Goal: Find specific page/section: Locate a particular part of the current website

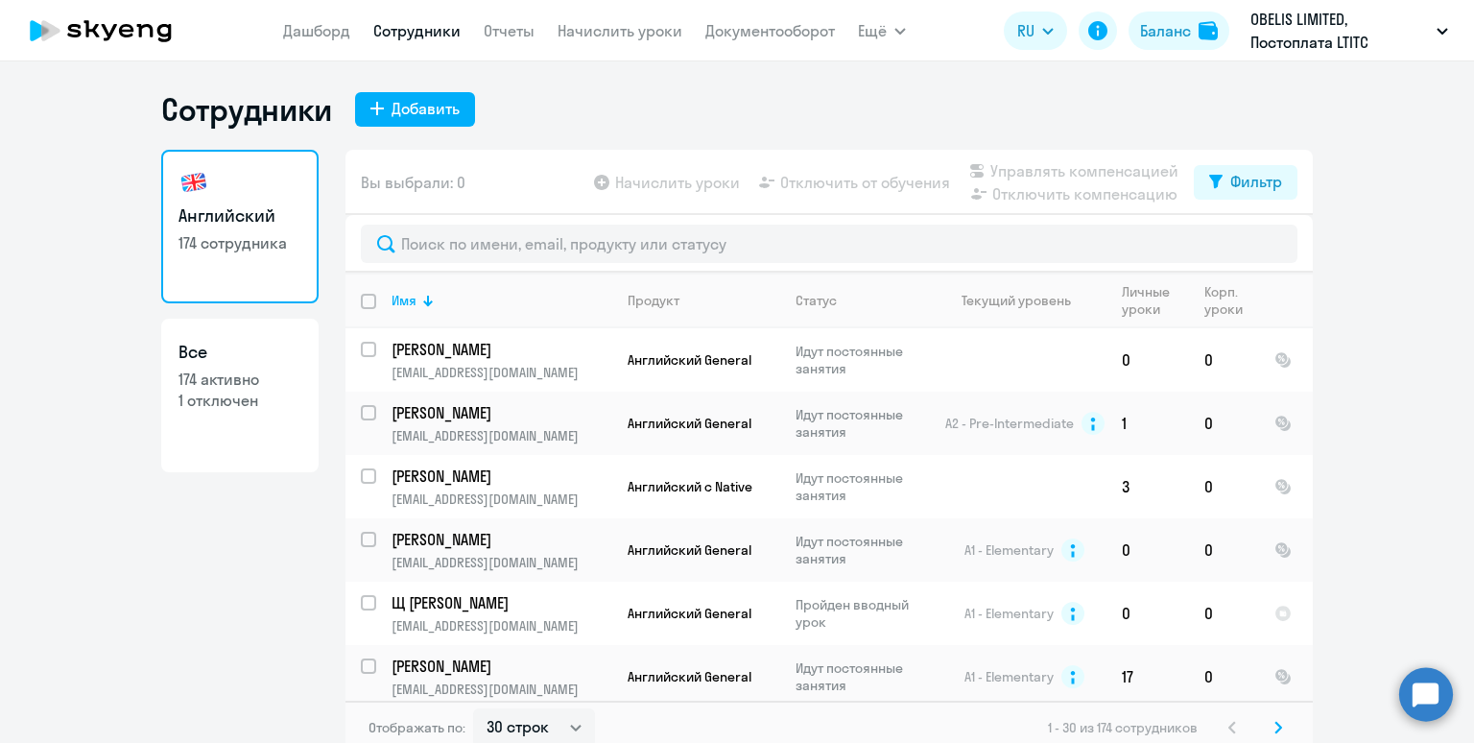
select select "30"
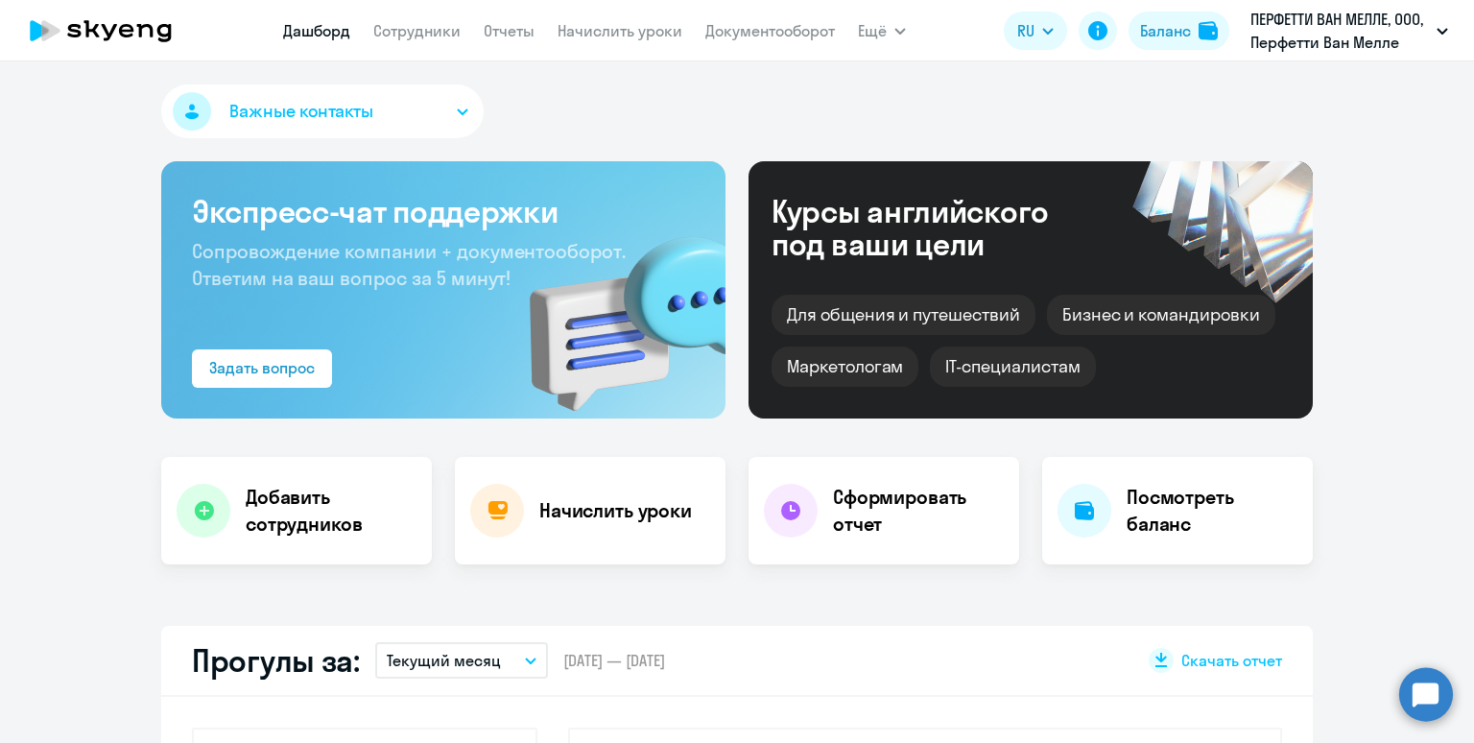
select select "30"
click at [1173, 34] on div "Баланс" at bounding box center [1165, 30] width 51 height 23
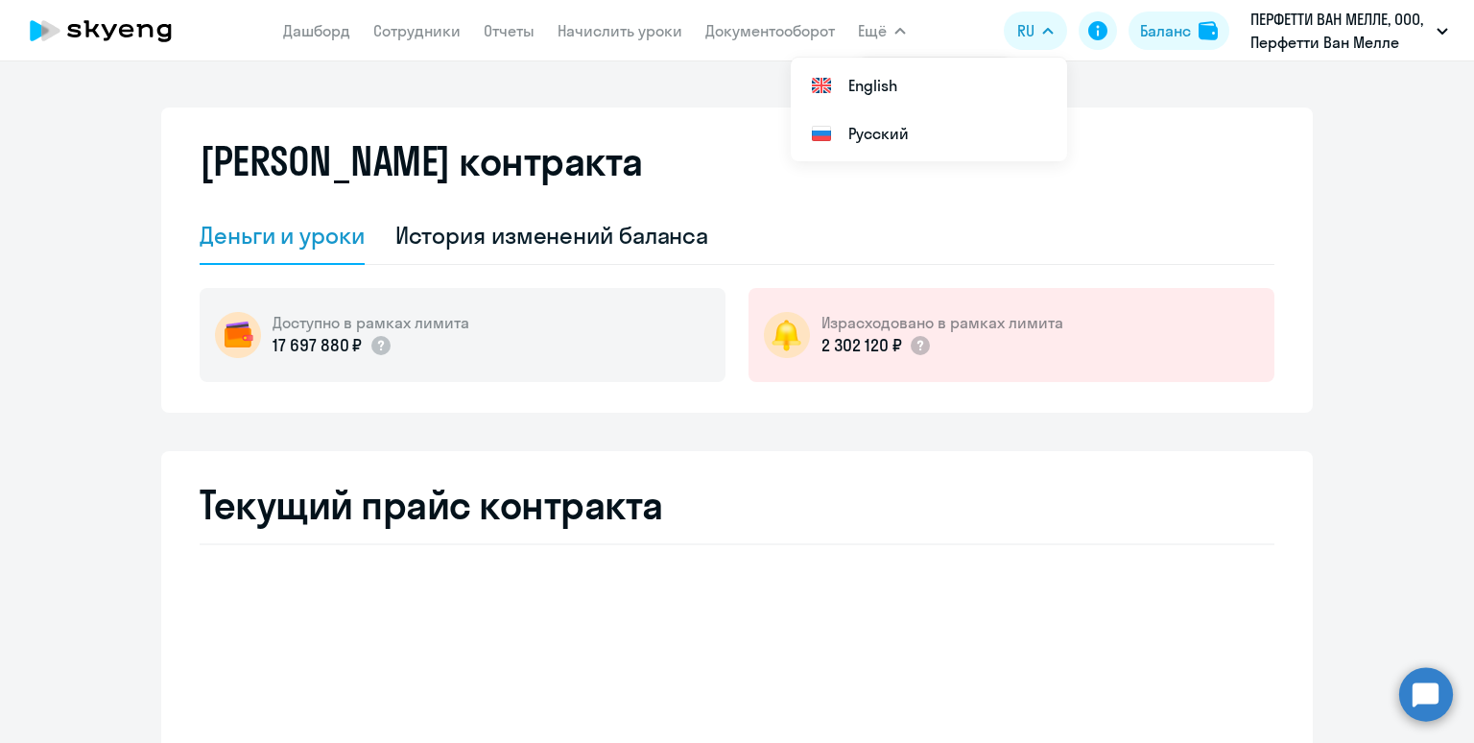
select select "english_adult_not_native_speaker"
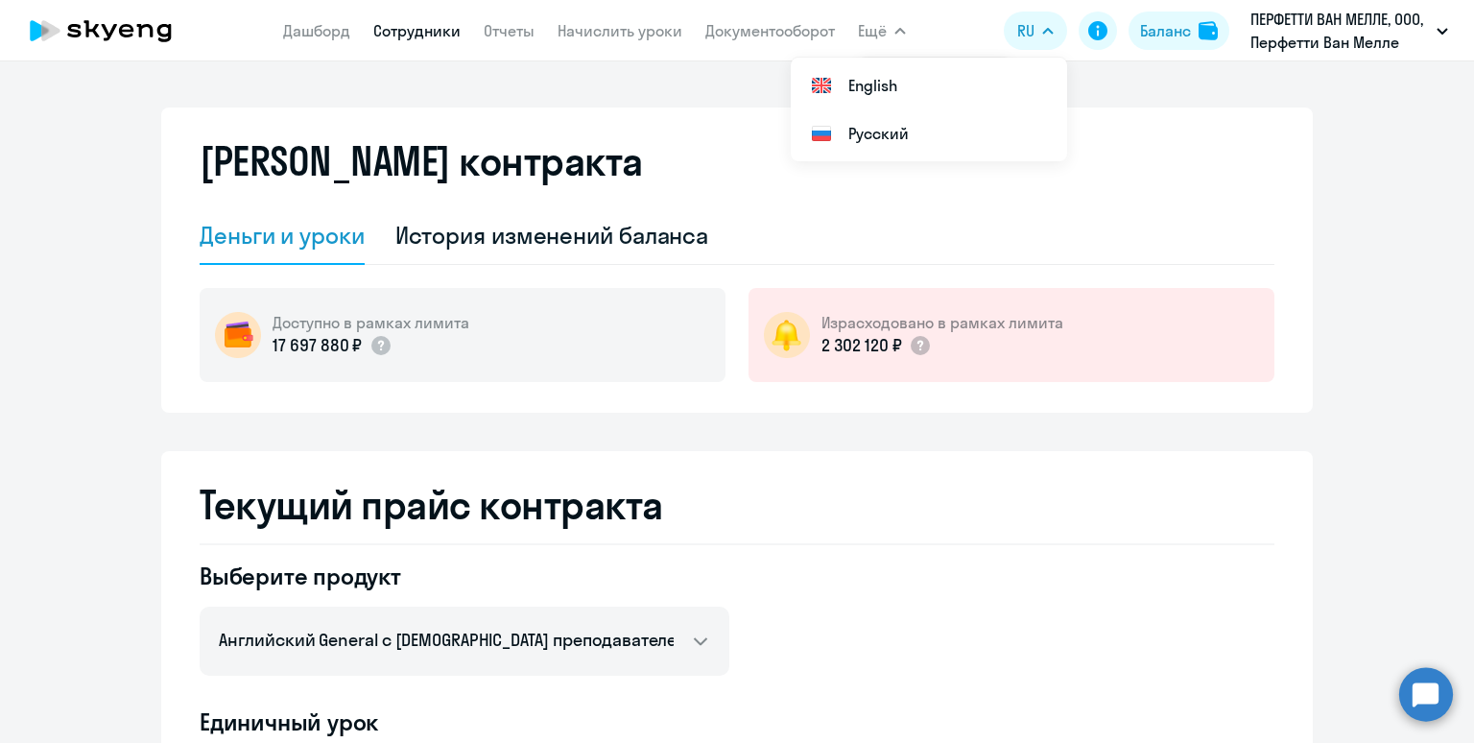
click at [421, 37] on link "Сотрудники" at bounding box center [416, 30] width 87 height 19
select select "30"
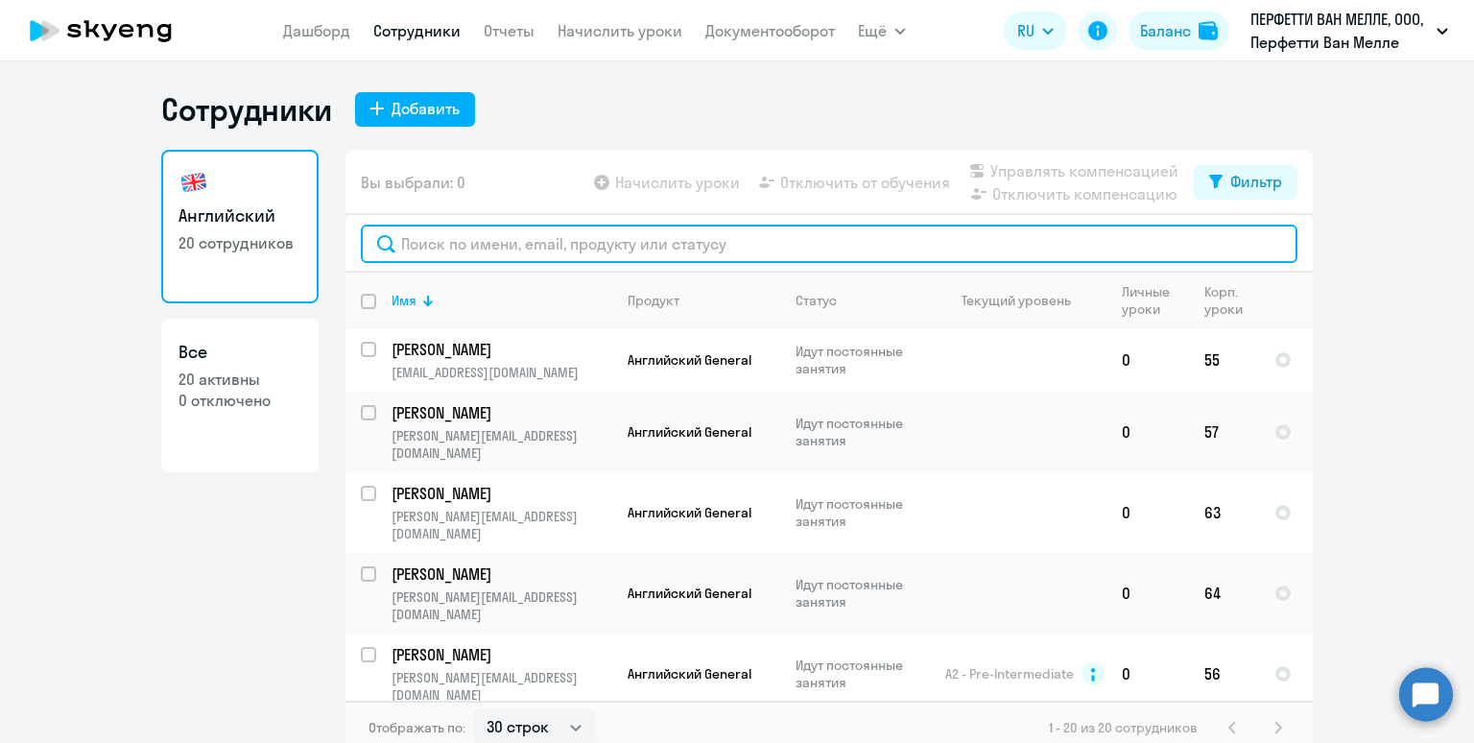
click at [528, 253] on input "text" at bounding box center [829, 243] width 936 height 38
paste input "Ekaterina.Sangadzhieva@pvm.ooo"
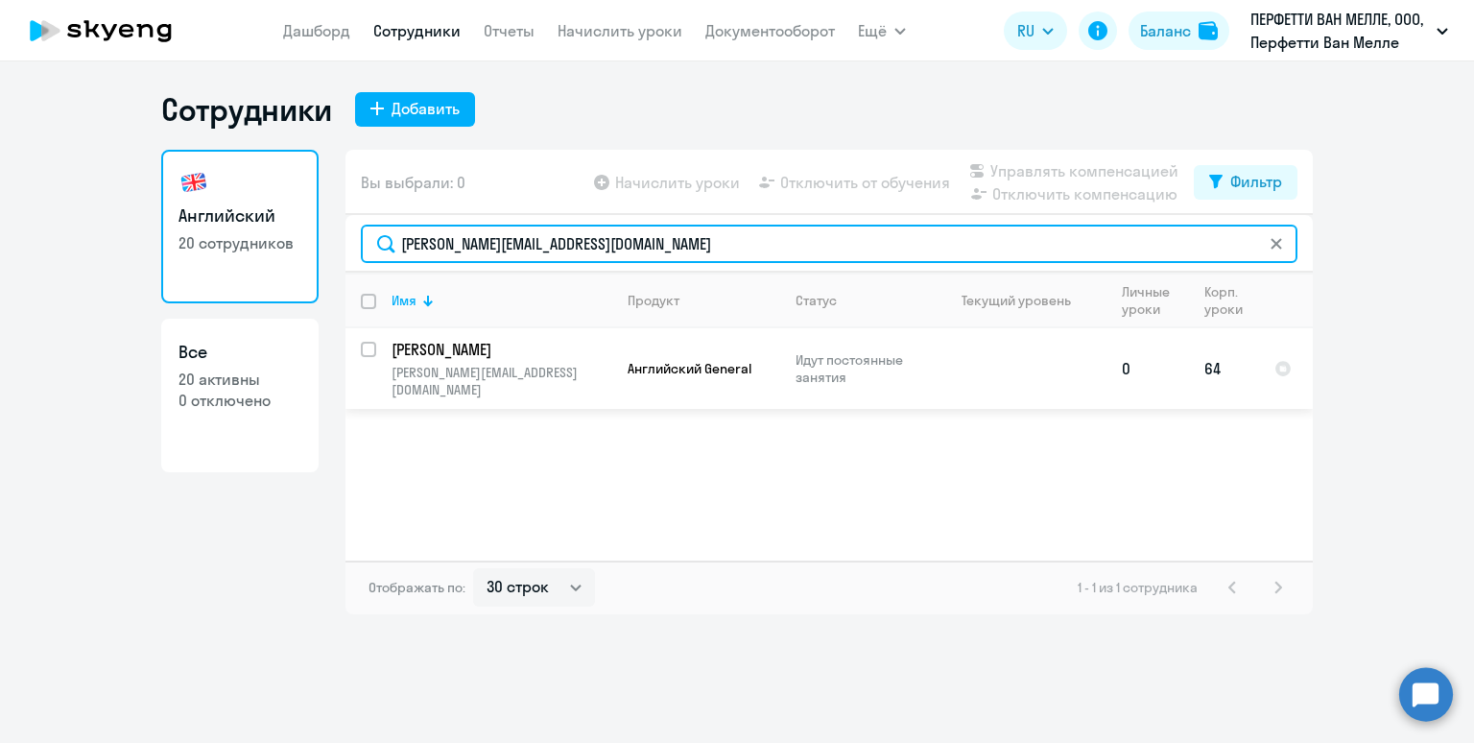
type input "Ekaterina.Sangadzhieva@pvm.ooo"
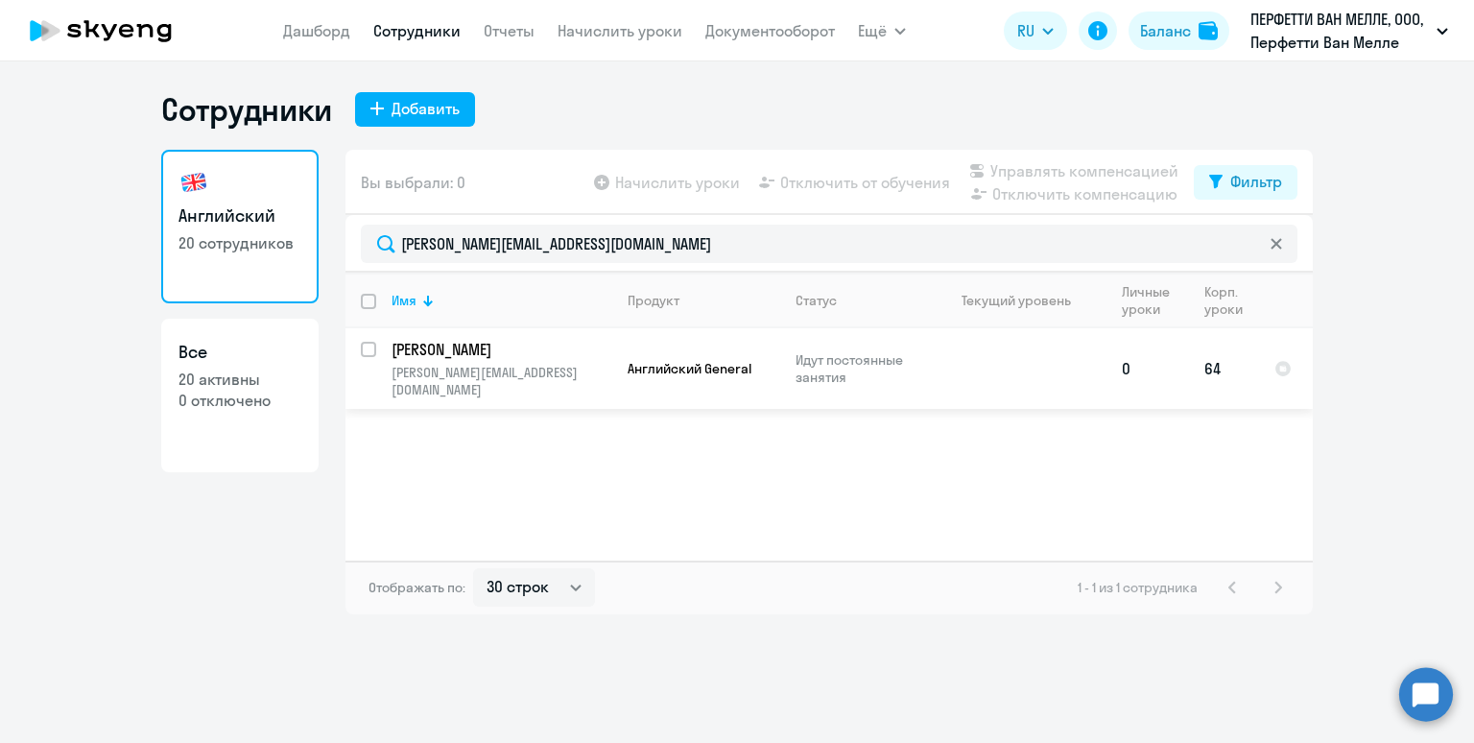
click at [610, 349] on link "Сангаджиева Екатерина Николаевна" at bounding box center [501, 349] width 220 height 21
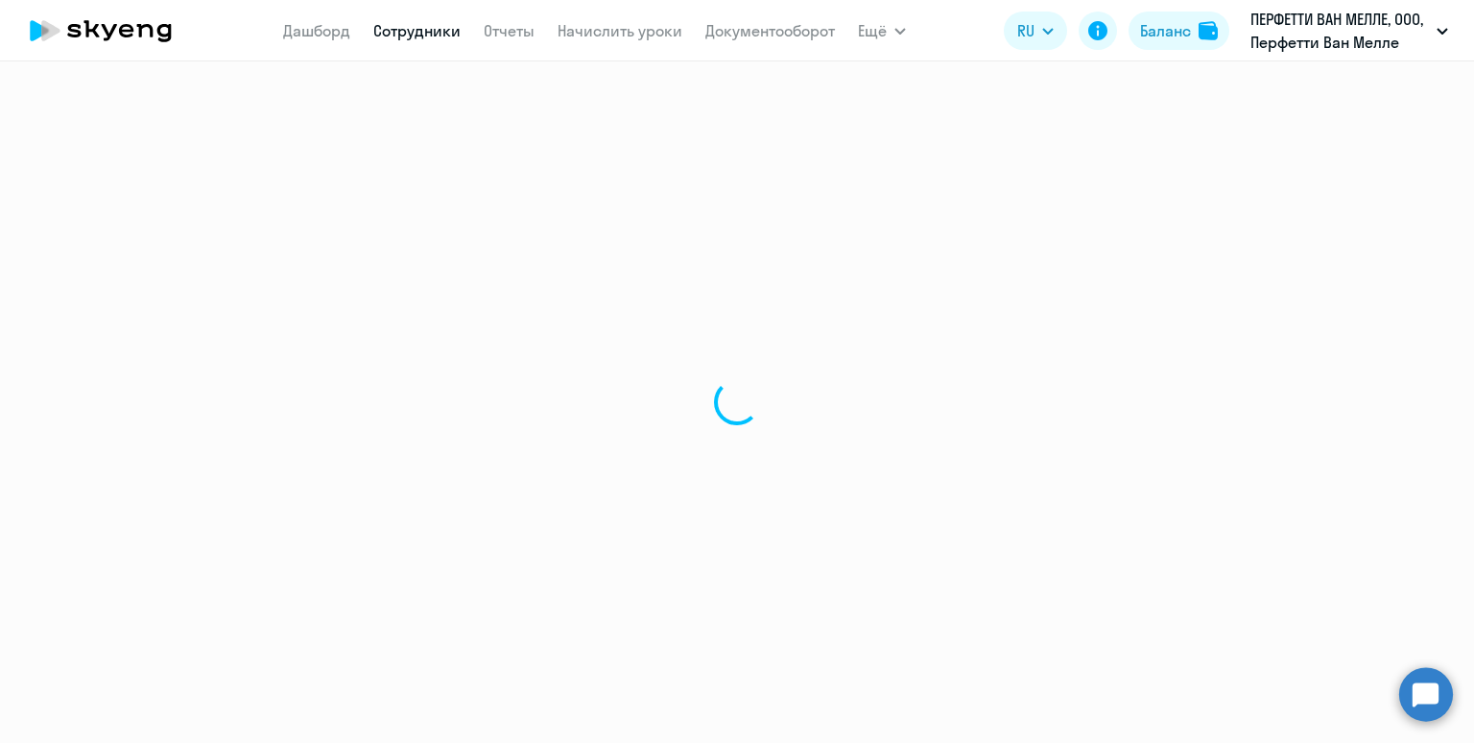
select select "english"
